Goal: Go to known website: Access a specific website the user already knows

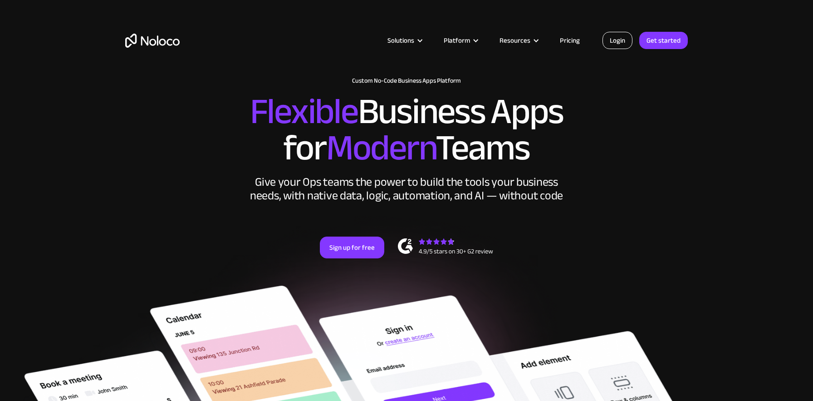
click at [618, 34] on link "Login" at bounding box center [618, 40] width 30 height 17
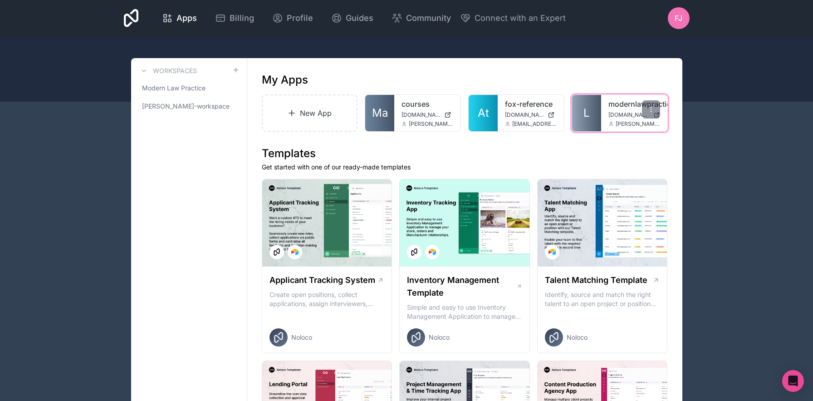
click at [588, 111] on span "L" at bounding box center [586, 113] width 6 height 15
